Goal: Find specific fact: Find specific fact

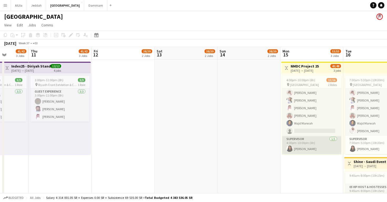
scroll to position [77, 0]
click at [300, 146] on app-card-role "Supervisor 1/1 4:00pm-10:00pm (6h) Renad Alnasser" at bounding box center [311, 145] width 59 height 18
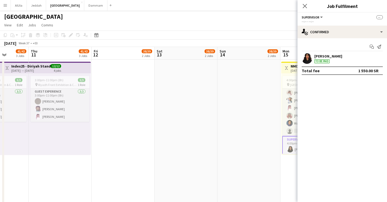
click at [308, 57] on app-user-avatar at bounding box center [307, 58] width 11 height 11
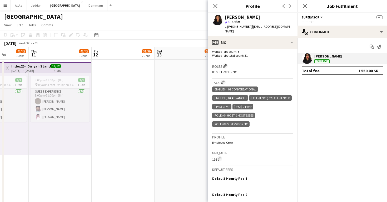
scroll to position [166, 0]
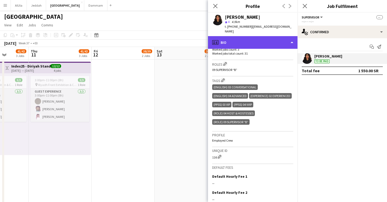
click at [257, 40] on div "profile Bio" at bounding box center [253, 42] width 90 height 13
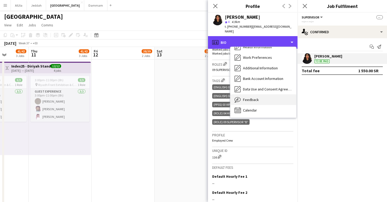
scroll to position [60, 0]
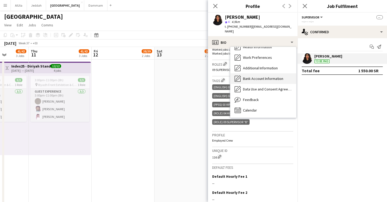
click at [254, 76] on span "Bank Account Information" at bounding box center [263, 78] width 40 height 5
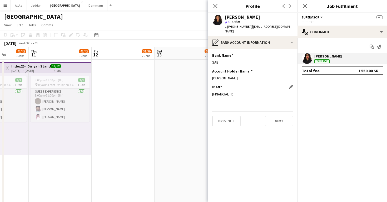
click at [228, 92] on div "SA8045000000221480403001" at bounding box center [252, 94] width 81 height 5
click at [234, 143] on app-section-data-types "Bank Name Edit this field SAB Account Holder Name: Edit this field Renad mohamm…" at bounding box center [253, 125] width 90 height 153
click at [223, 92] on div "SA8045000000221480403001" at bounding box center [252, 94] width 81 height 5
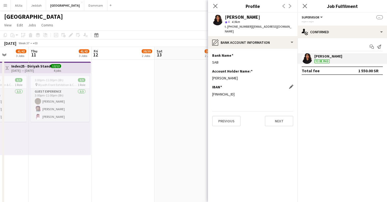
copy div "SA8045000000221480403001"
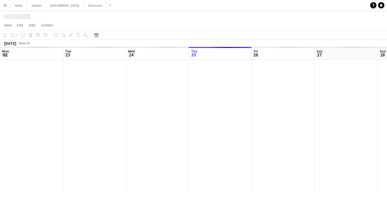
scroll to position [0, 126]
